Goal: Transaction & Acquisition: Purchase product/service

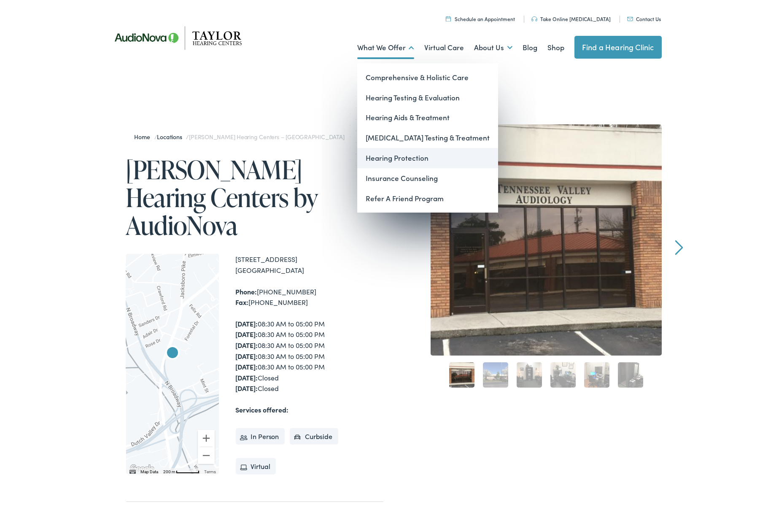
click at [389, 159] on link "Hearing Protection" at bounding box center [427, 156] width 141 height 20
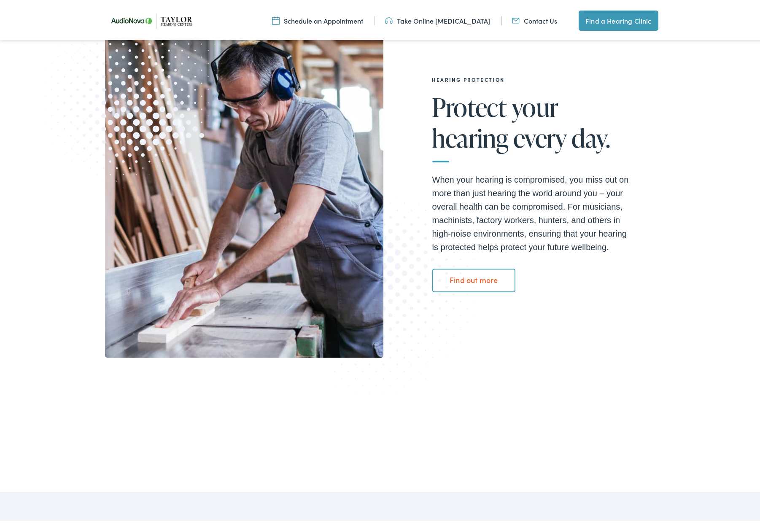
scroll to position [134, 0]
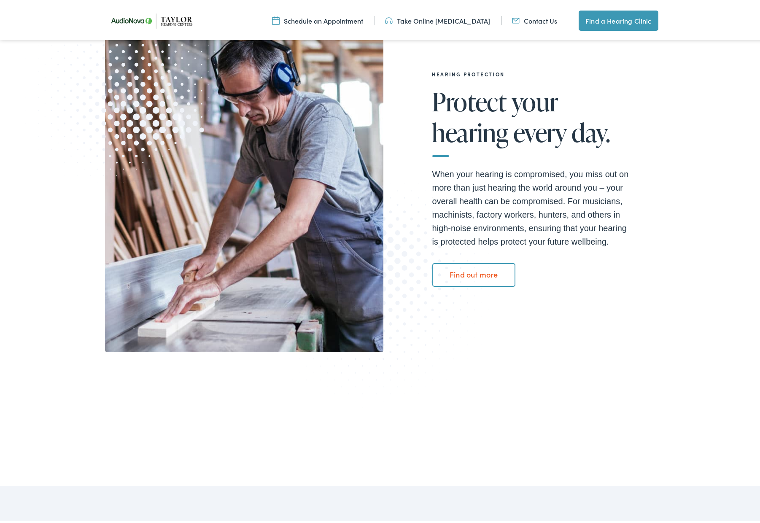
click at [475, 277] on link "Find out more" at bounding box center [473, 273] width 83 height 24
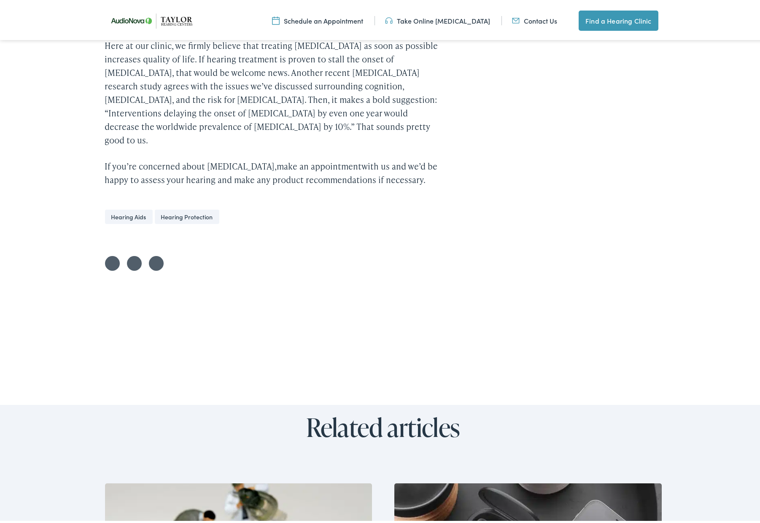
scroll to position [2015, 0]
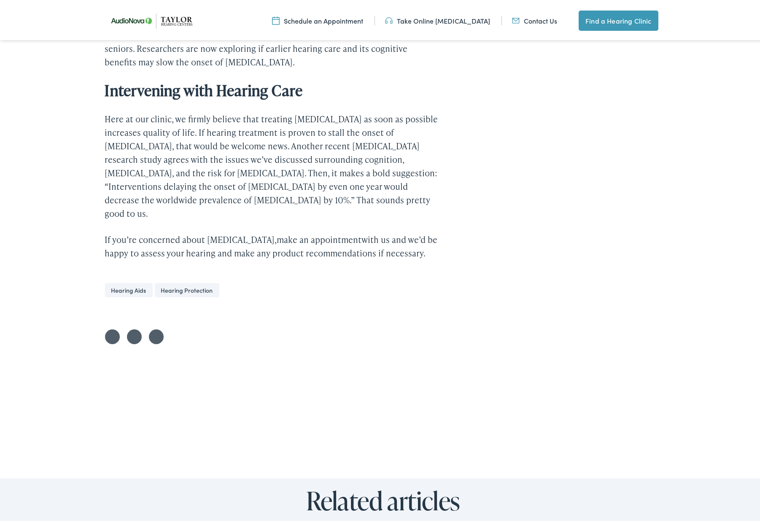
click at [168, 281] on link "Hearing Protection" at bounding box center [187, 288] width 64 height 14
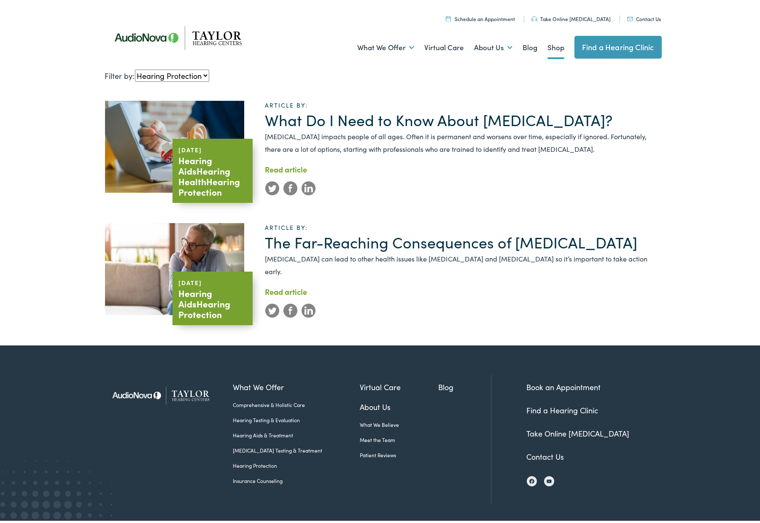
click at [548, 42] on link "Shop" at bounding box center [555, 45] width 17 height 31
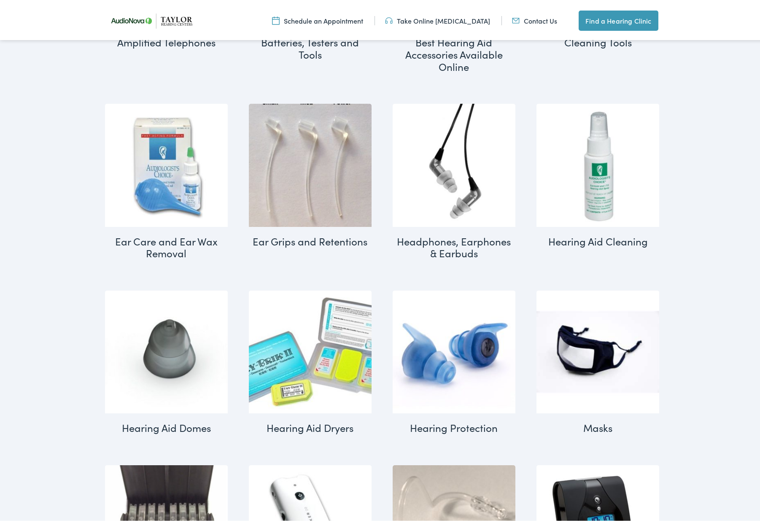
scroll to position [543, 0]
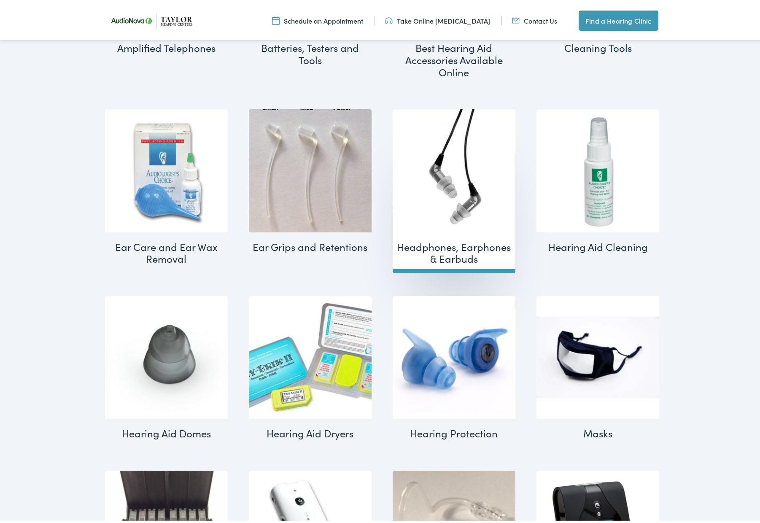
click at [457, 164] on img "Visit product category Headphones, Earphones & Earbuds" at bounding box center [453, 168] width 123 height 123
